Goal: Information Seeking & Learning: Learn about a topic

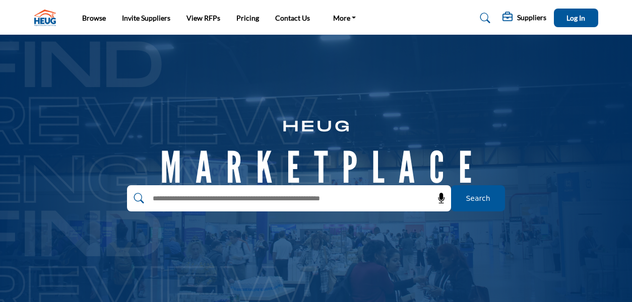
click at [341, 202] on input "text" at bounding box center [267, 198] width 240 height 15
type input "***"
click at [480, 194] on span "Search" at bounding box center [477, 198] width 24 height 11
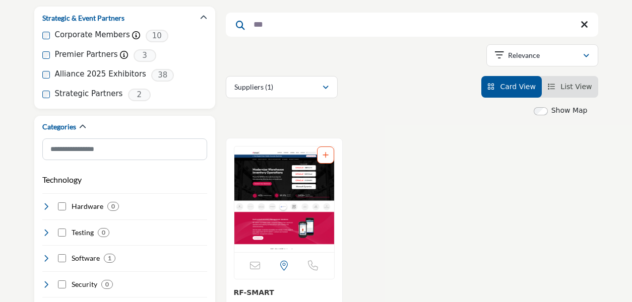
scroll to position [201, 0]
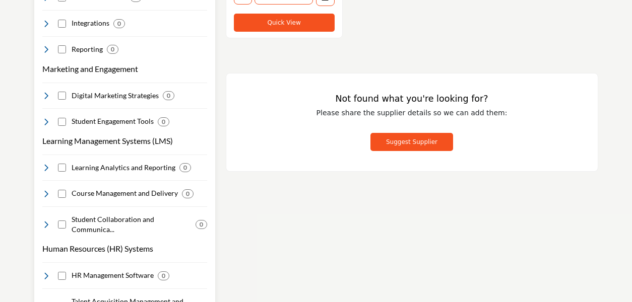
scroll to position [604, 0]
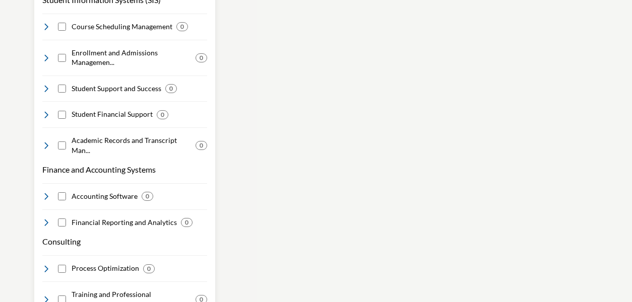
scroll to position [957, 0]
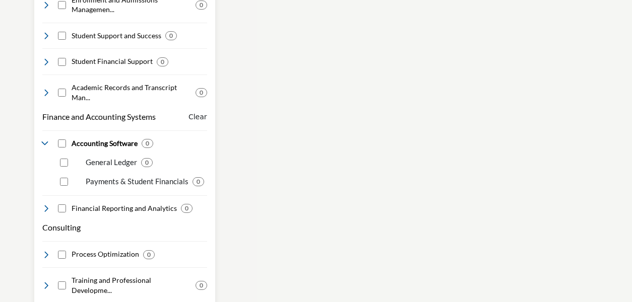
scroll to position [1058, 0]
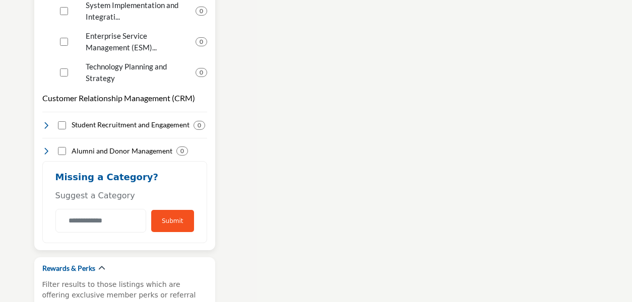
scroll to position [1360, 0]
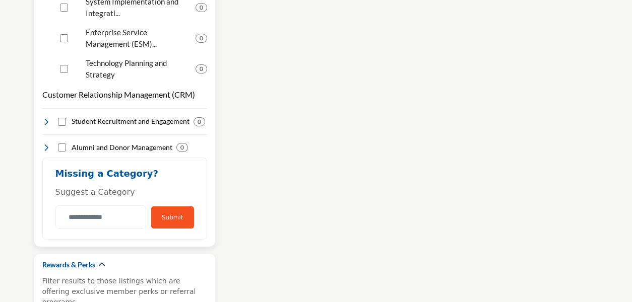
click at [179, 207] on button "Submit" at bounding box center [172, 218] width 43 height 22
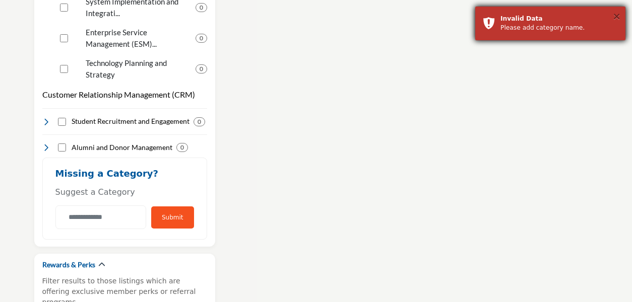
click at [616, 17] on button "×" at bounding box center [616, 16] width 9 height 10
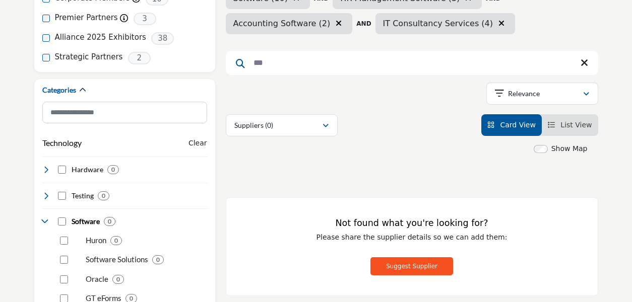
scroll to position [0, 0]
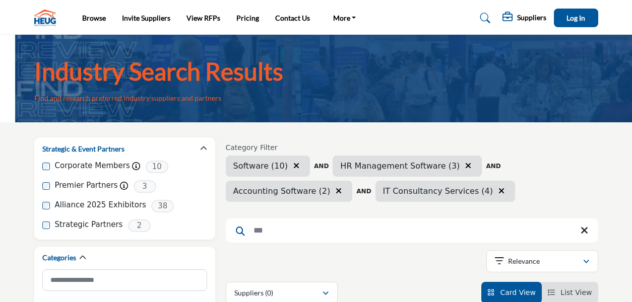
click at [304, 228] on input "***" at bounding box center [412, 231] width 372 height 24
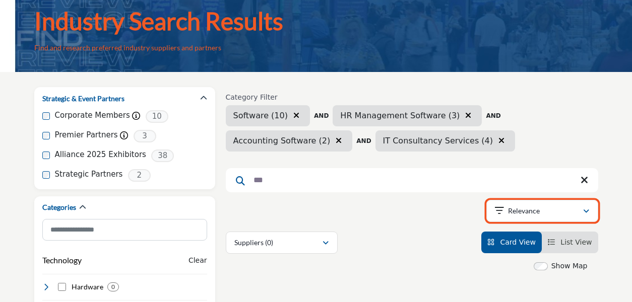
click at [541, 209] on div "Relevance" at bounding box center [539, 211] width 88 height 12
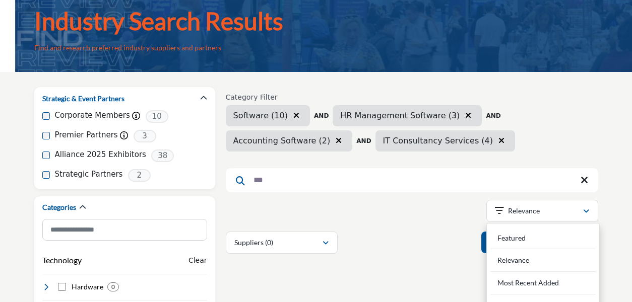
click at [420, 214] on div "Showing 0 results out of 0 For "rfp" Relevance" at bounding box center [412, 213] width 372 height 26
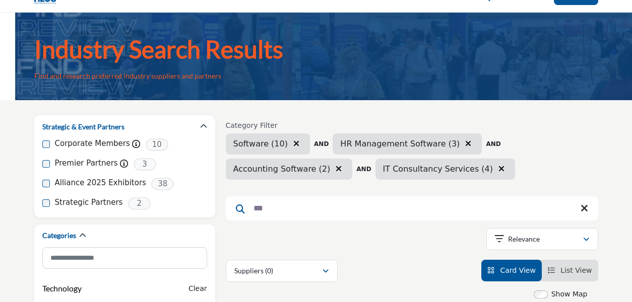
scroll to position [0, 0]
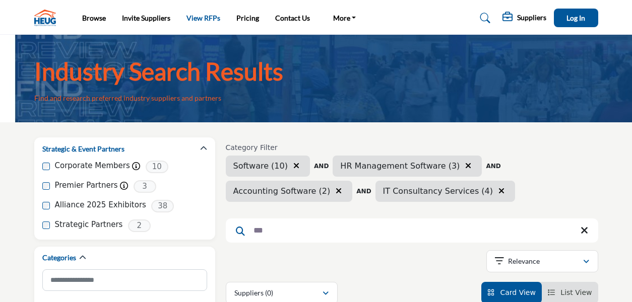
click at [202, 19] on link "View RFPs" at bounding box center [203, 18] width 34 height 9
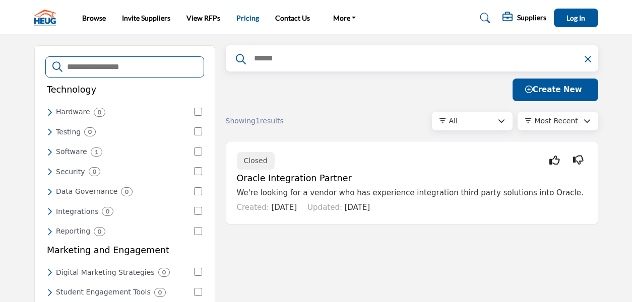
click at [254, 19] on link "Pricing" at bounding box center [247, 18] width 23 height 9
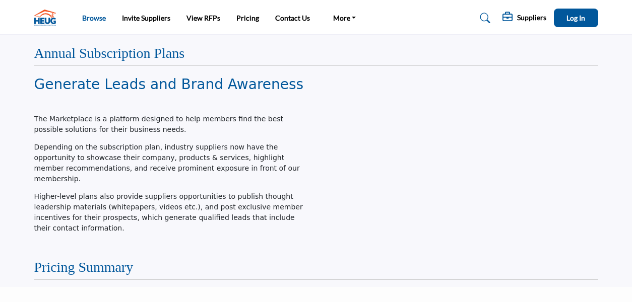
click at [100, 16] on link "Browse" at bounding box center [94, 18] width 24 height 9
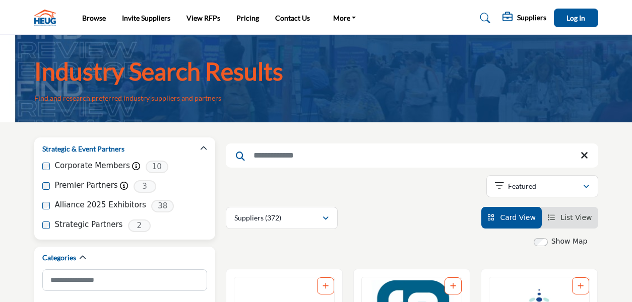
click at [53, 167] on div "Corporate Members This company supports the community with annual membership 10" at bounding box center [124, 167] width 165 height 13
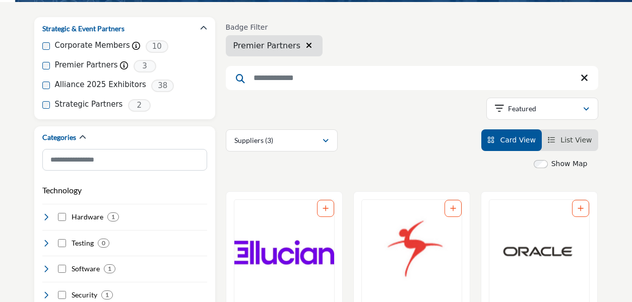
scroll to position [101, 0]
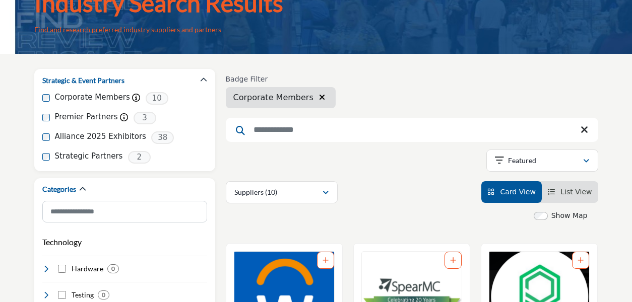
scroll to position [50, 0]
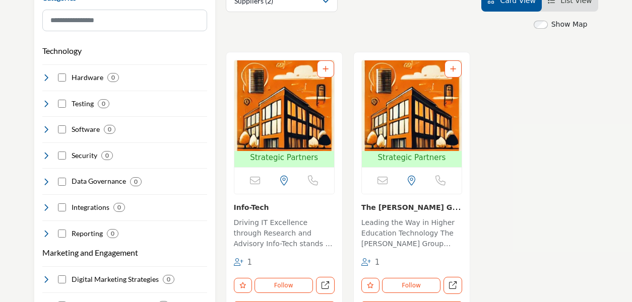
scroll to position [201, 0]
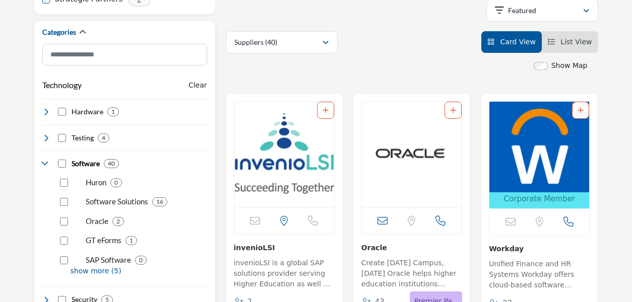
scroll to position [201, 0]
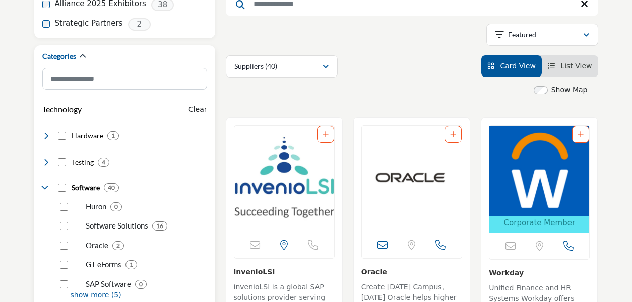
click at [47, 189] on icon at bounding box center [46, 188] width 8 height 8
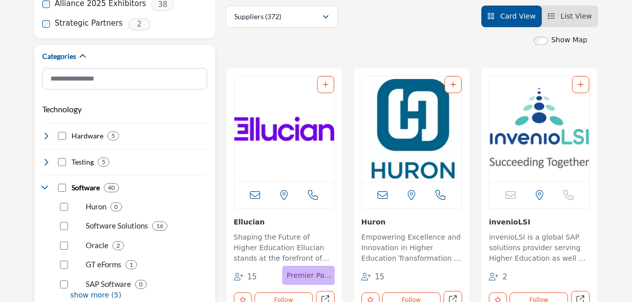
click at [45, 189] on icon at bounding box center [46, 188] width 8 height 8
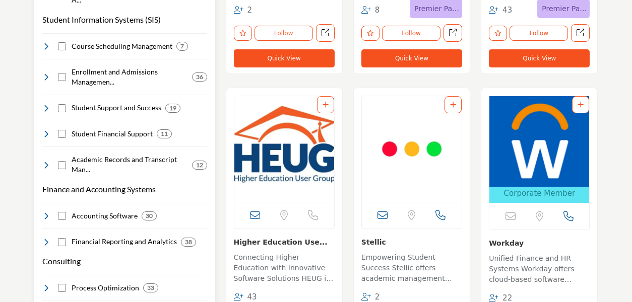
scroll to position [806, 0]
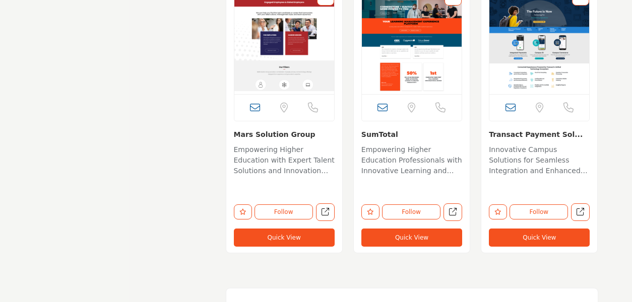
scroll to position [2936, 0]
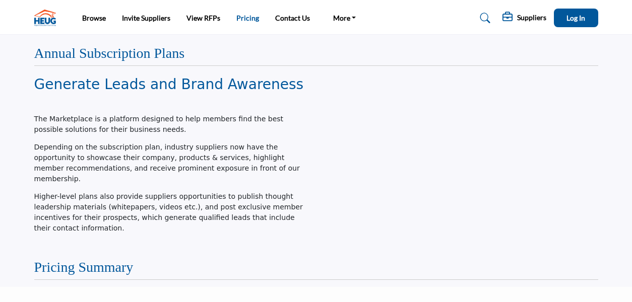
click at [246, 17] on link "Pricing" at bounding box center [247, 18] width 23 height 9
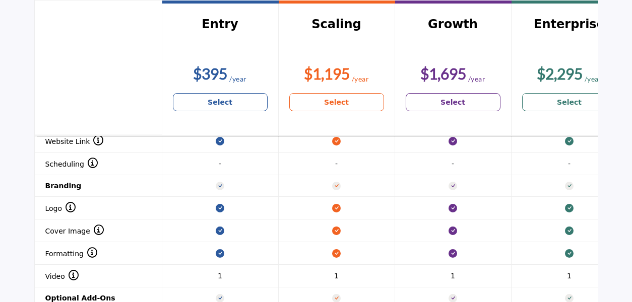
scroll to position [1259, 0]
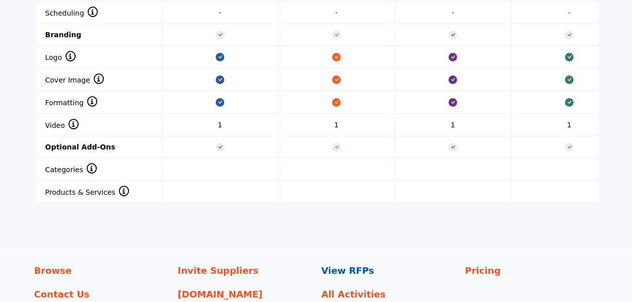
click at [329, 264] on p "View RFPs" at bounding box center [387, 271] width 133 height 14
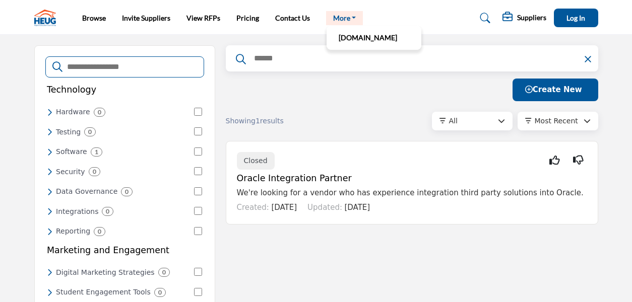
click at [352, 14] on link "More" at bounding box center [344, 18] width 37 height 14
click at [348, 38] on link "[DOMAIN_NAME]" at bounding box center [373, 38] width 85 height 14
